Goal: Task Accomplishment & Management: Manage account settings

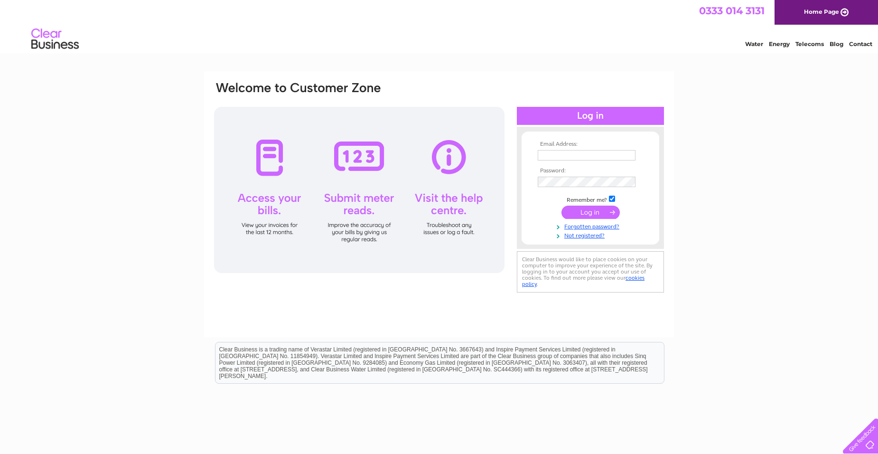
click at [592, 155] on input "text" at bounding box center [587, 155] width 98 height 10
type input "[EMAIL_ADDRESS][DOMAIN_NAME]"
click at [545, 157] on input "text" at bounding box center [587, 155] width 98 height 10
type input "[EMAIL_ADDRESS][DOMAIN_NAME]"
click at [561, 206] on input "submit" at bounding box center [590, 212] width 58 height 13
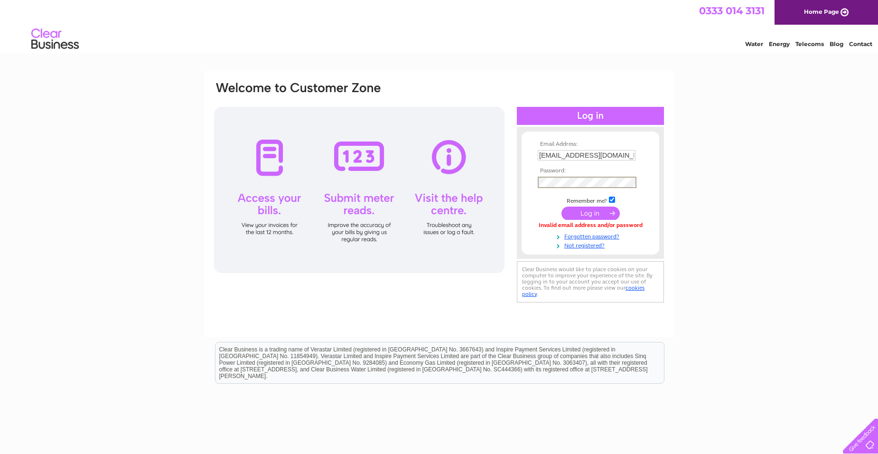
click at [561, 206] on input "submit" at bounding box center [590, 212] width 58 height 13
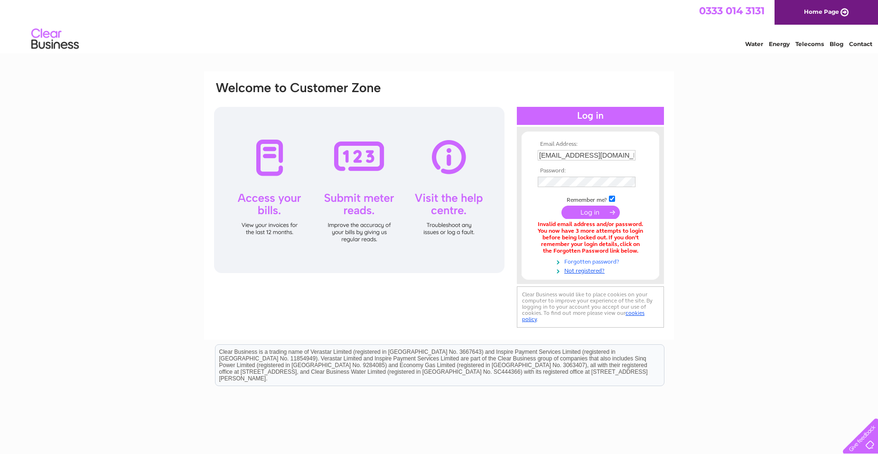
click at [603, 261] on link "Forgotten password?" at bounding box center [592, 260] width 108 height 9
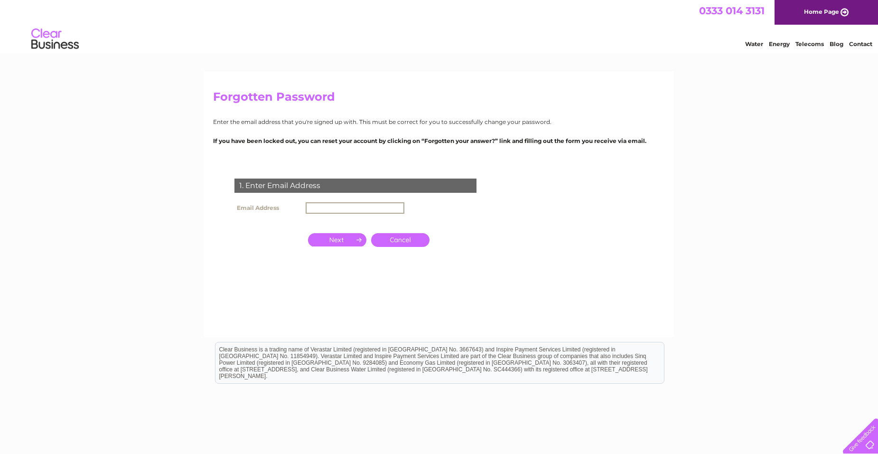
click at [332, 208] on input "text" at bounding box center [355, 207] width 99 height 11
type input "[EMAIL_ADDRESS][DOMAIN_NAME]"
click at [343, 245] on input "button" at bounding box center [337, 238] width 58 height 13
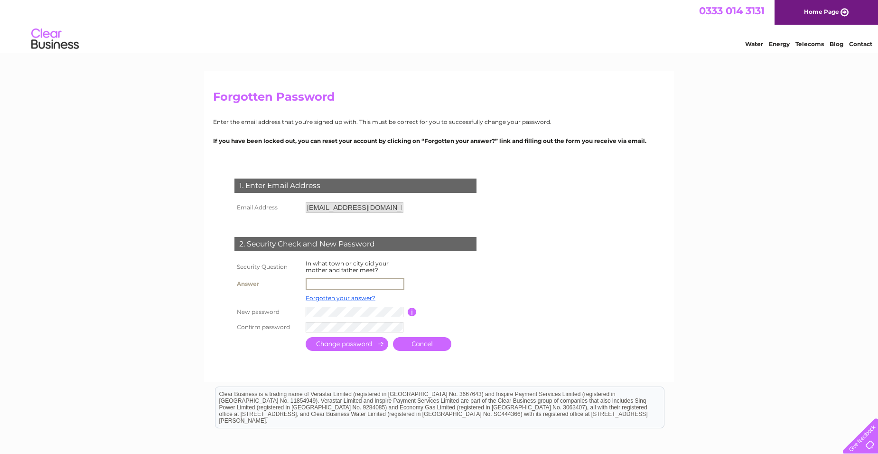
click at [340, 287] on input "text" at bounding box center [355, 283] width 99 height 11
type input "[PERSON_NAME]"
click at [350, 351] on td at bounding box center [346, 344] width 87 height 19
click at [350, 345] on input "submit" at bounding box center [347, 343] width 83 height 14
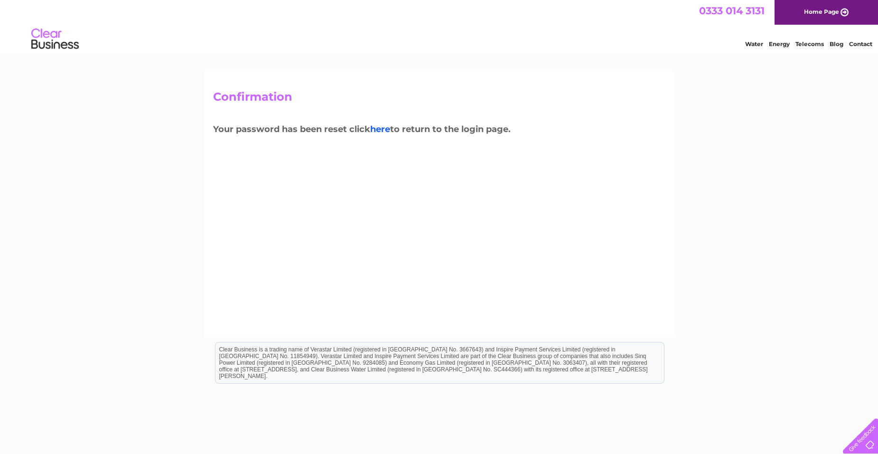
click at [385, 130] on link "here" at bounding box center [380, 129] width 20 height 10
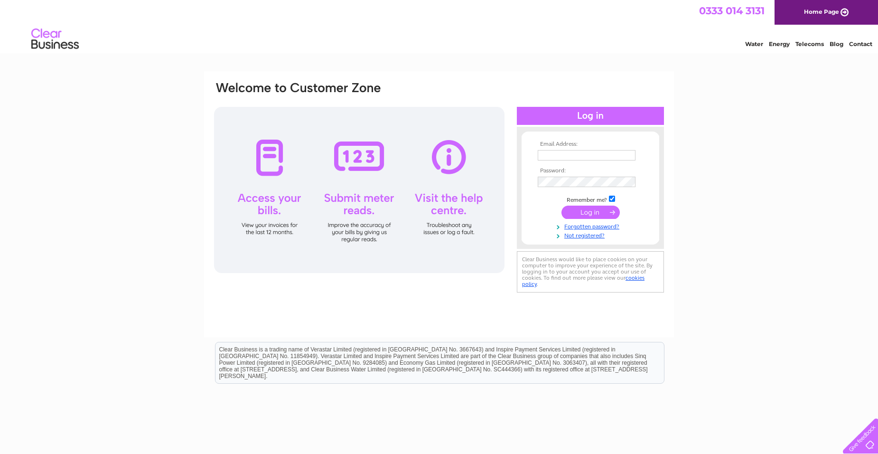
type input "[EMAIL_ADDRESS][DOMAIN_NAME]"
click at [591, 213] on input "submit" at bounding box center [590, 211] width 58 height 13
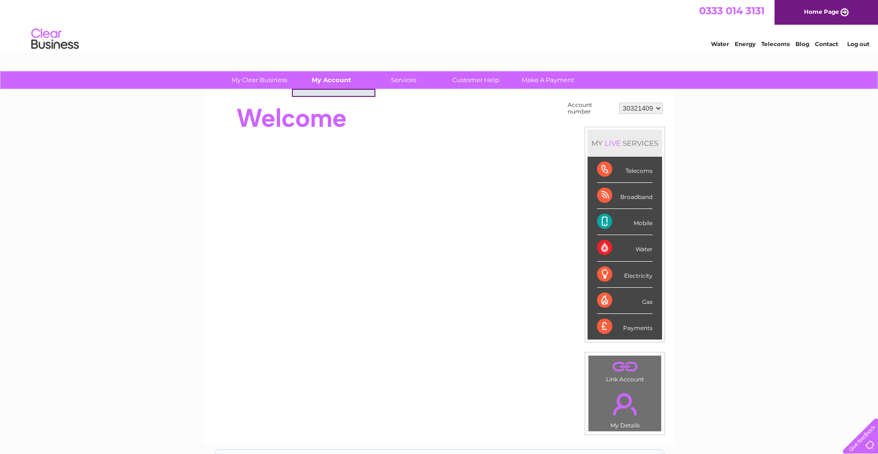
click at [332, 73] on link "My Account" at bounding box center [331, 80] width 78 height 18
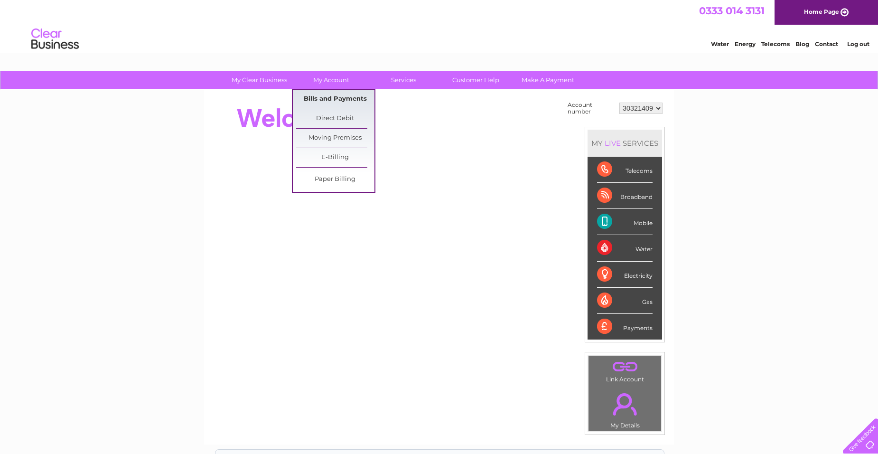
click at [333, 96] on link "Bills and Payments" at bounding box center [335, 99] width 78 height 19
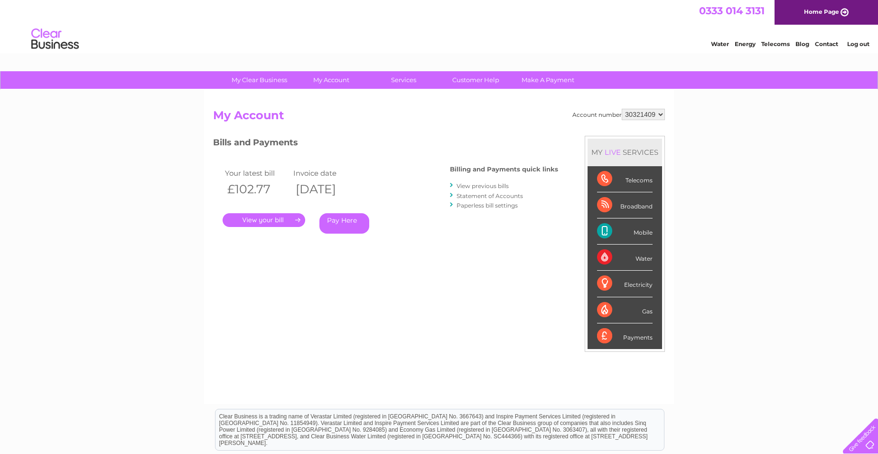
click at [243, 221] on link "." at bounding box center [264, 220] width 83 height 14
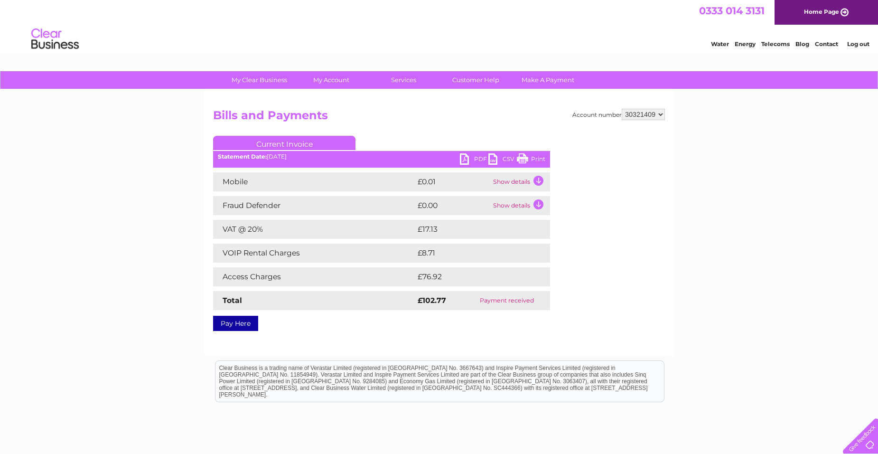
click at [470, 159] on link "PDF" at bounding box center [474, 160] width 28 height 14
click at [379, 117] on h2 "Bills and Payments" at bounding box center [439, 118] width 452 height 18
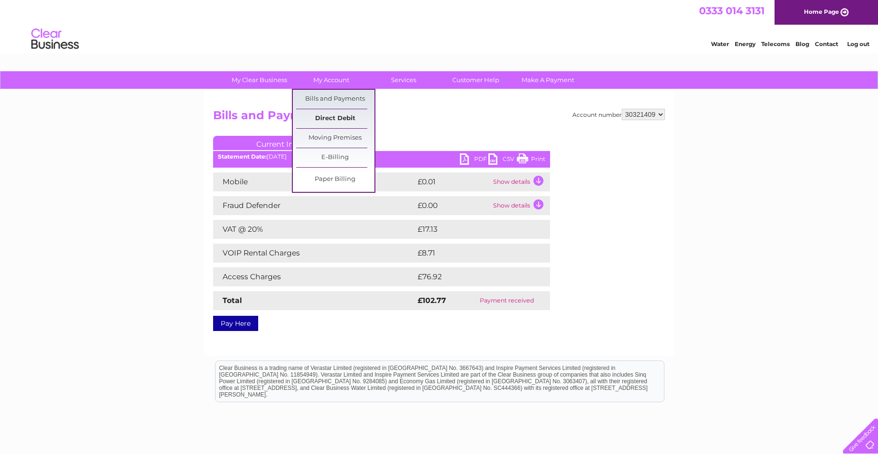
click at [325, 115] on link "Direct Debit" at bounding box center [335, 118] width 78 height 19
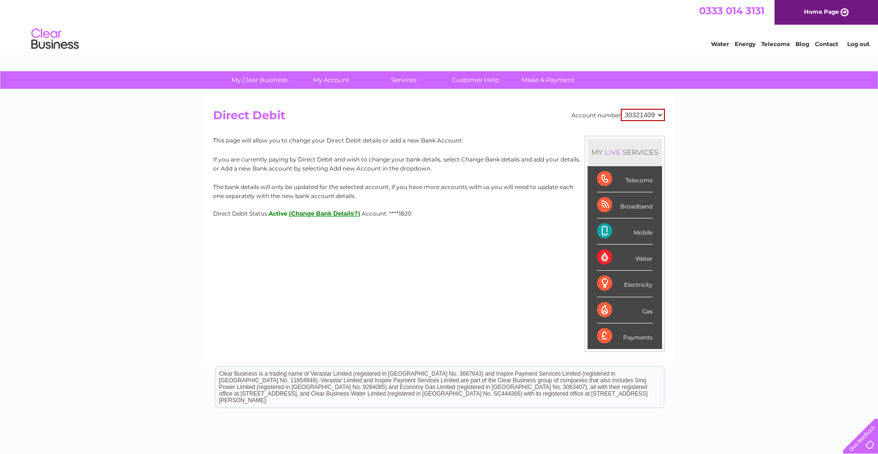
click at [639, 231] on div "Mobile" at bounding box center [625, 231] width 56 height 26
